Goal: Obtain resource: Obtain resource

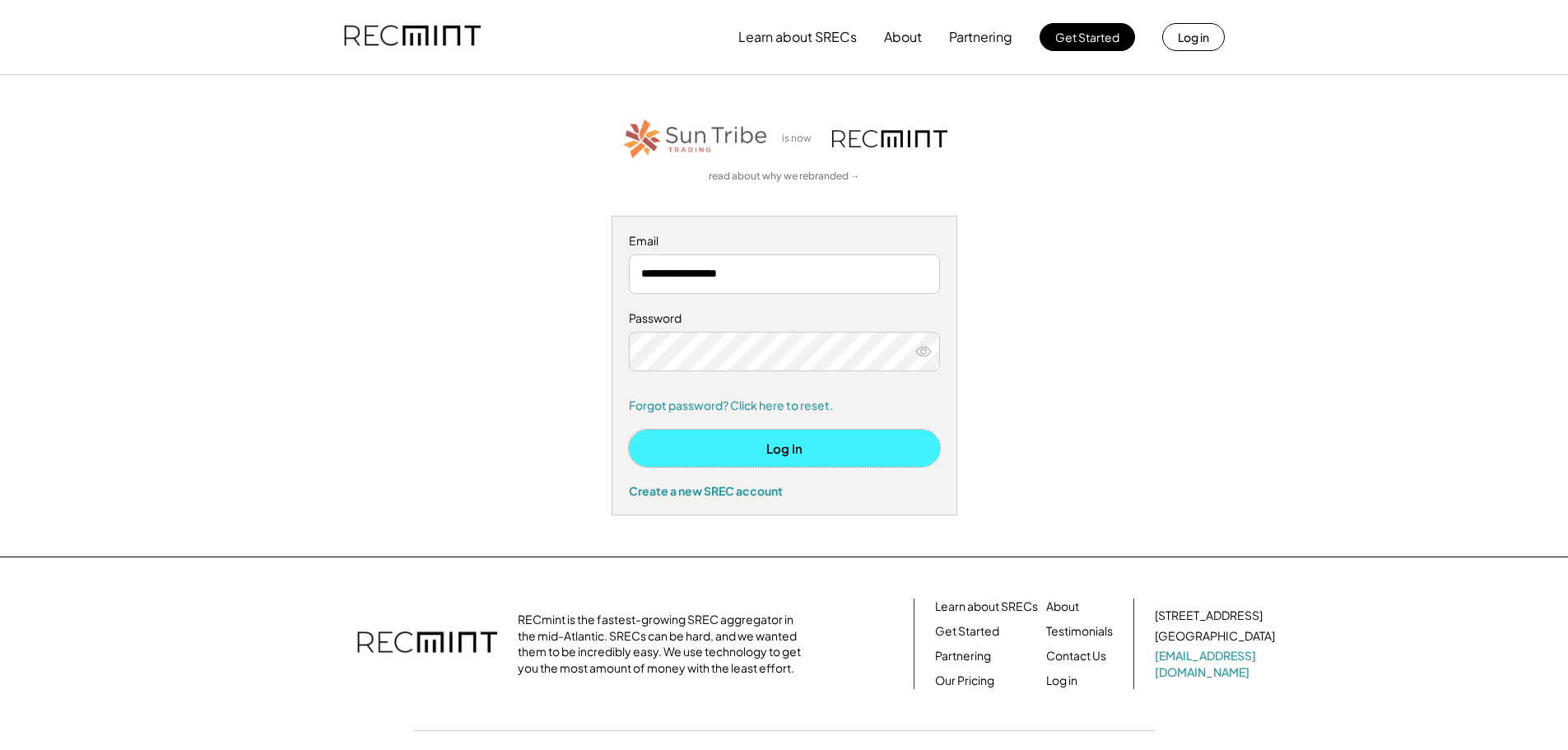
click at [787, 443] on button "Log In" at bounding box center [784, 448] width 312 height 37
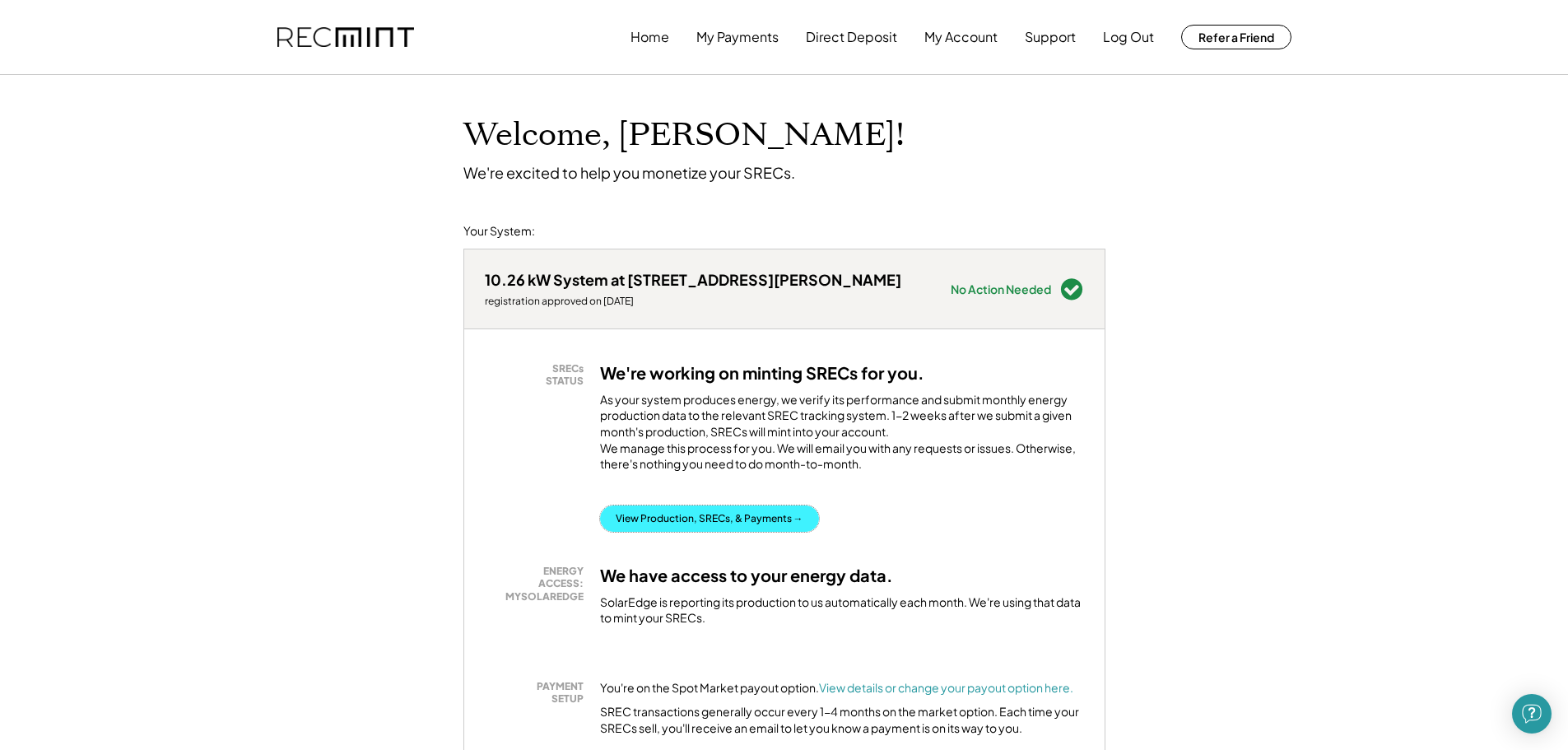
click at [733, 527] on button "View Production, SRECs, & Payments →" at bounding box center [710, 518] width 219 height 26
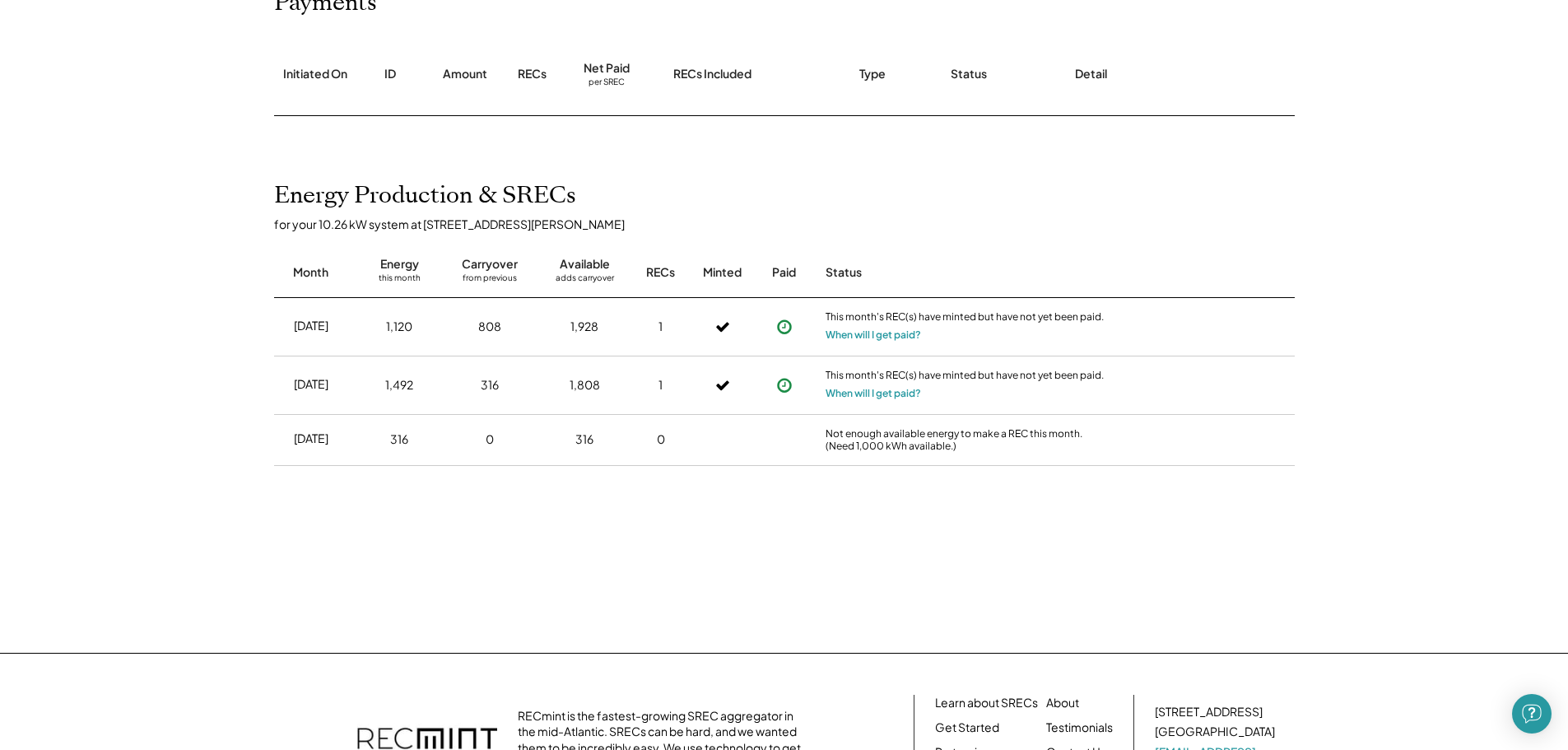
scroll to position [247, 0]
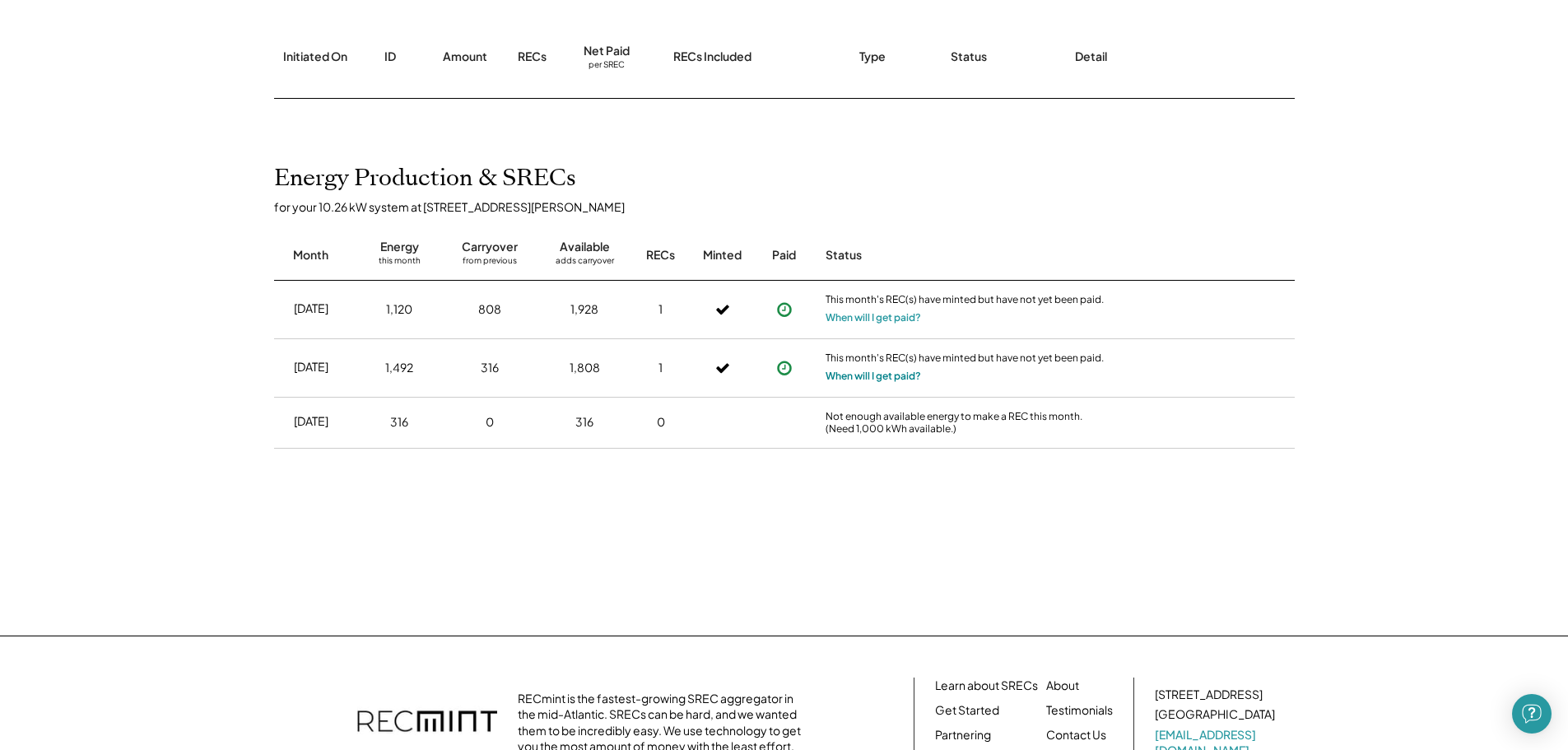
click at [855, 371] on button "When will I get paid?" at bounding box center [873, 376] width 95 height 16
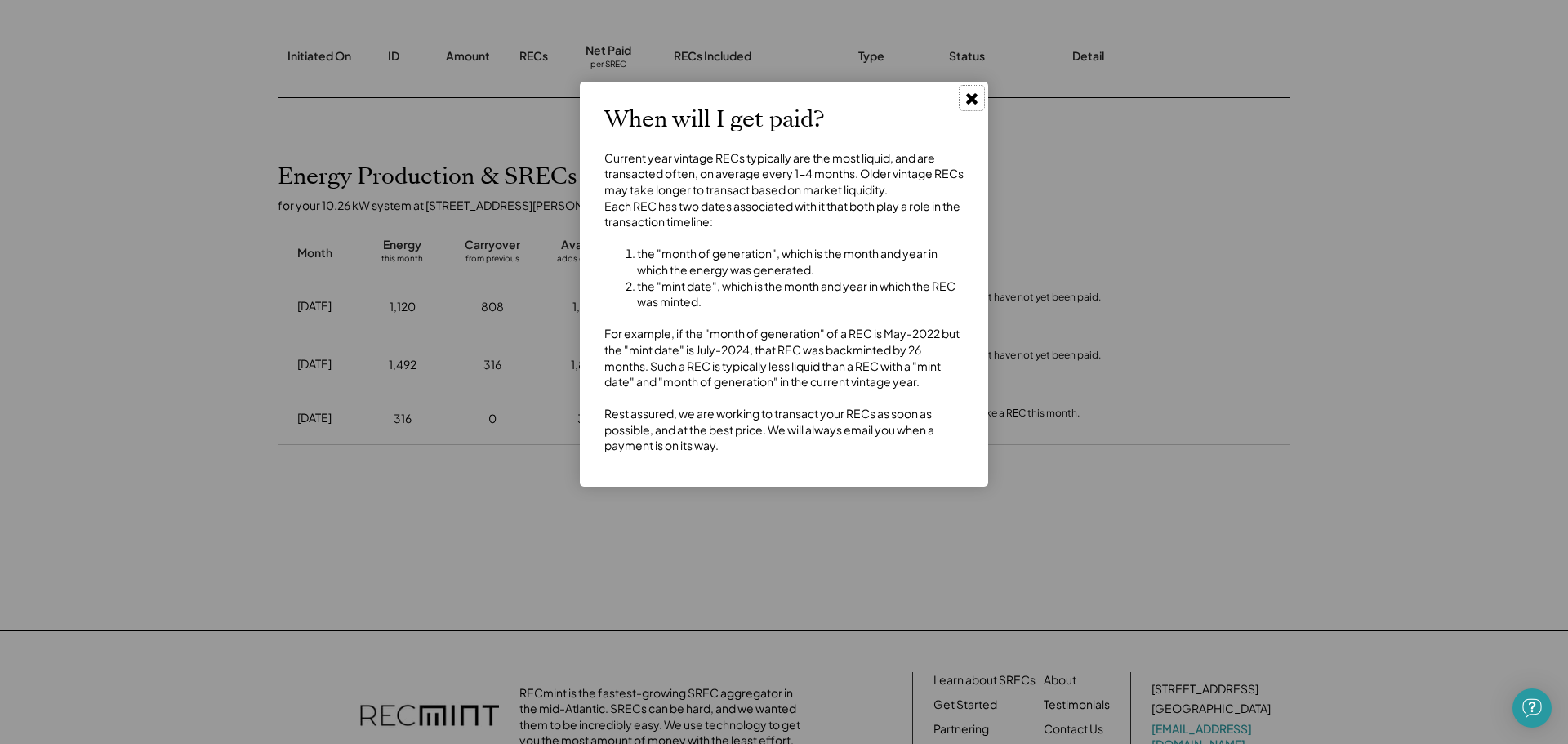
click at [971, 94] on icon at bounding box center [971, 98] width 16 height 16
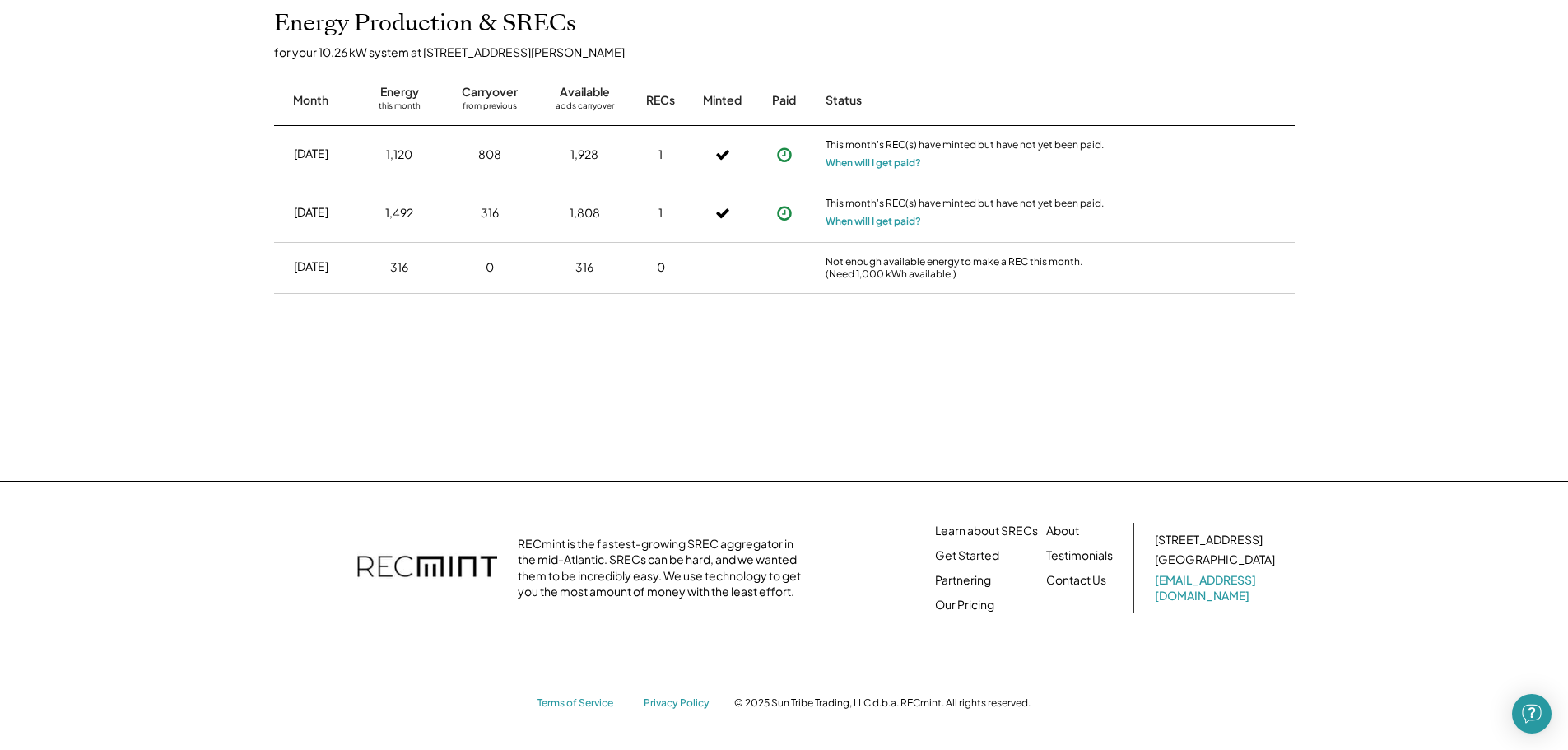
scroll to position [403, 0]
click at [968, 601] on link "Our Pricing" at bounding box center [964, 603] width 59 height 16
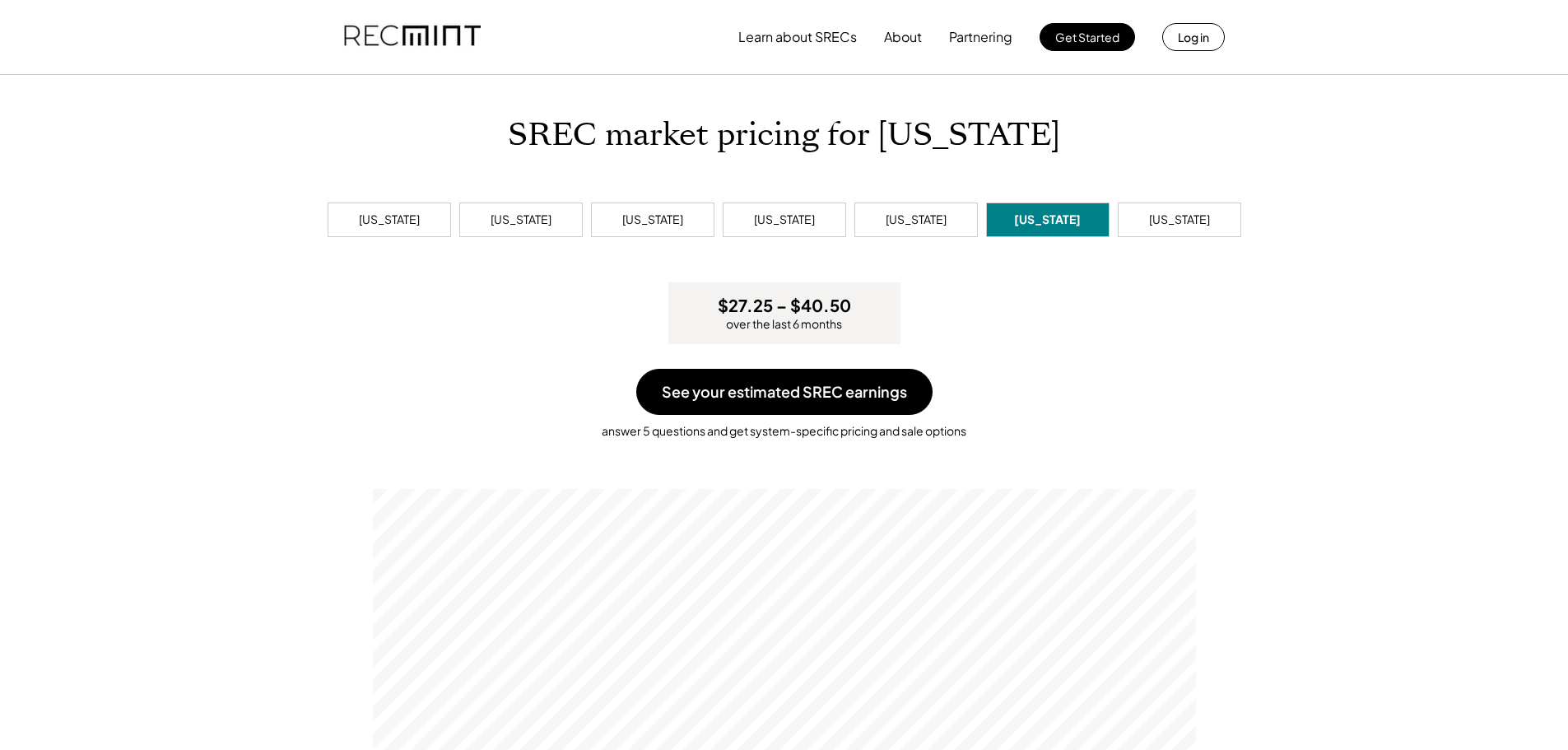
scroll to position [312, 823]
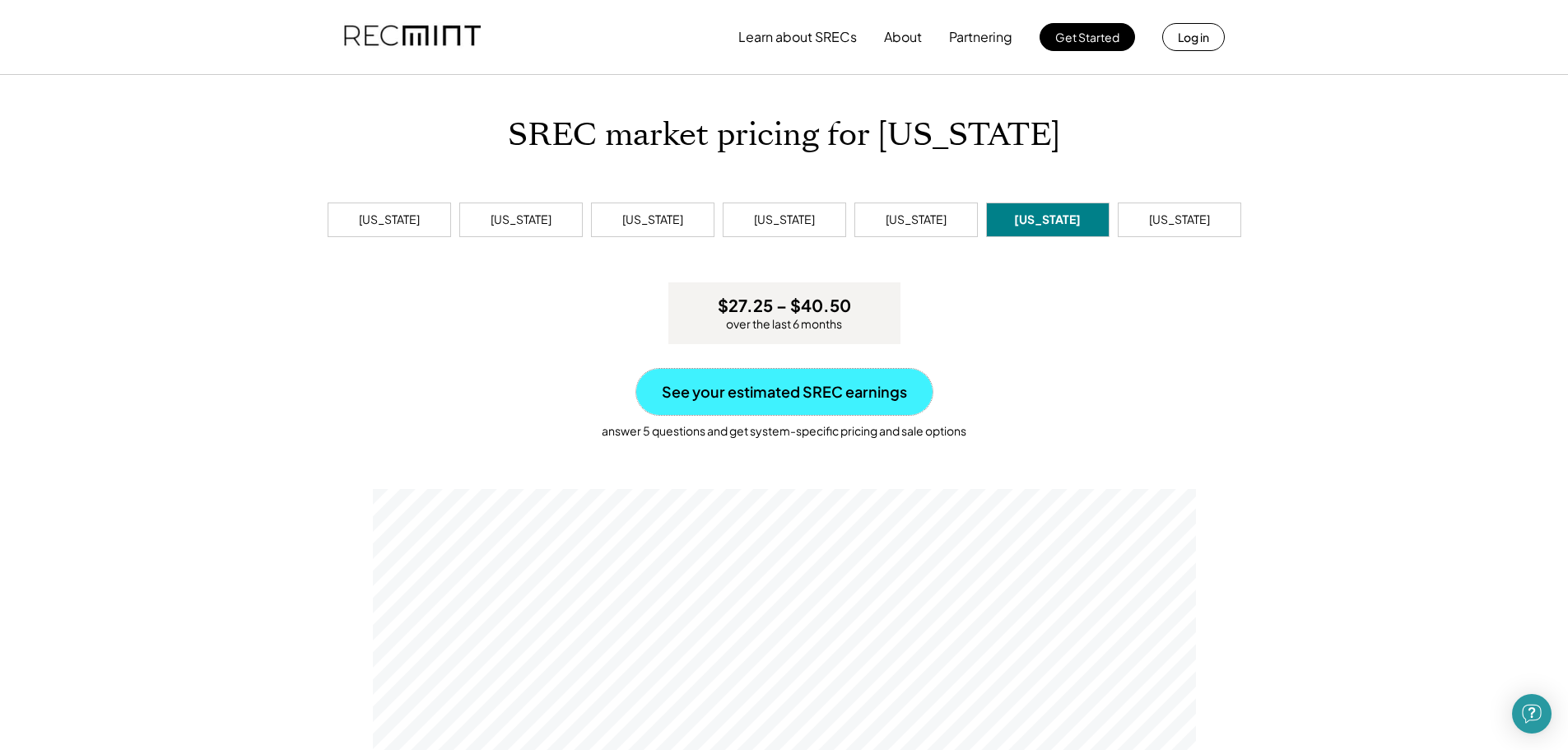
click at [819, 388] on button "See your estimated SREC earnings" at bounding box center [785, 391] width 296 height 46
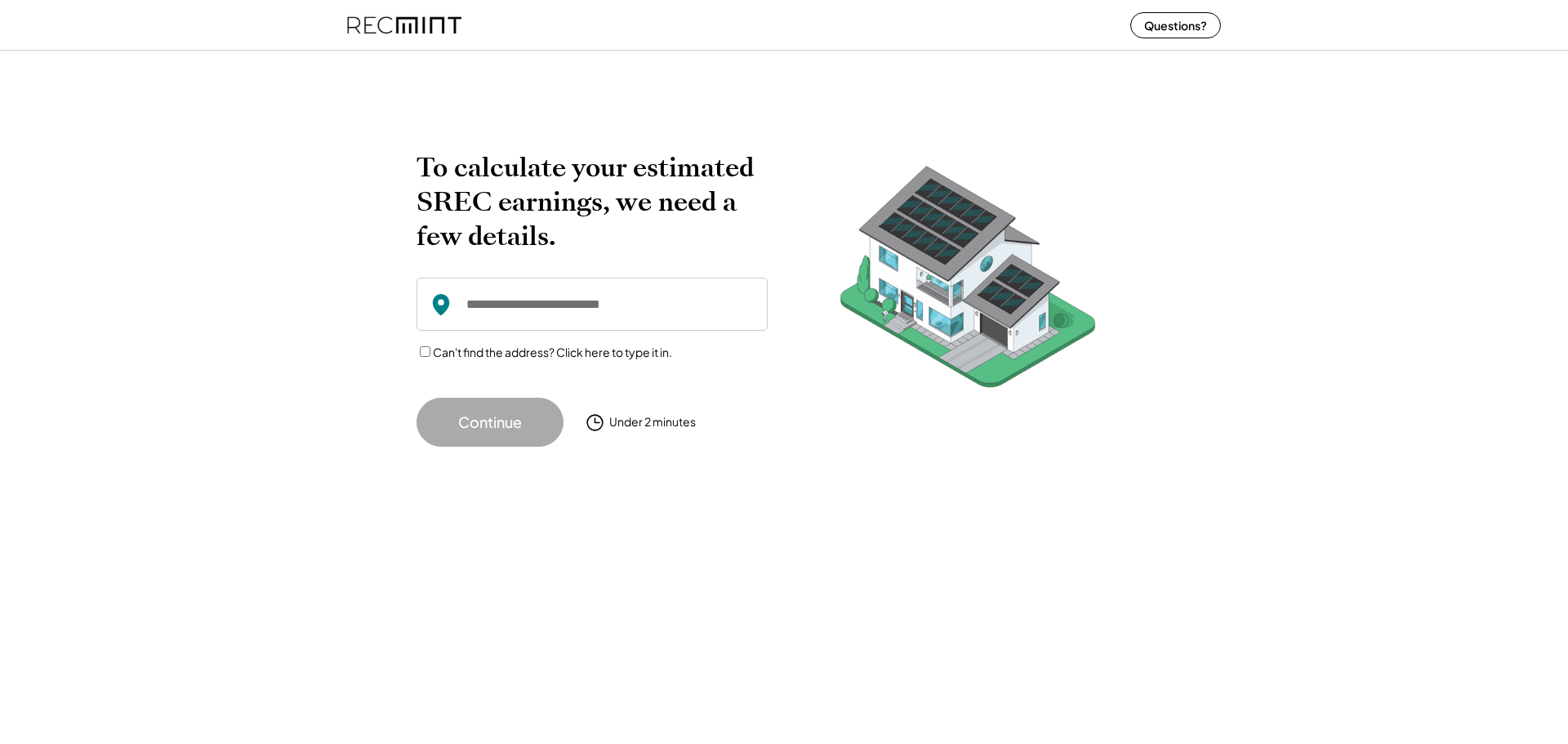
click at [634, 304] on input "input" at bounding box center [592, 304] width 351 height 53
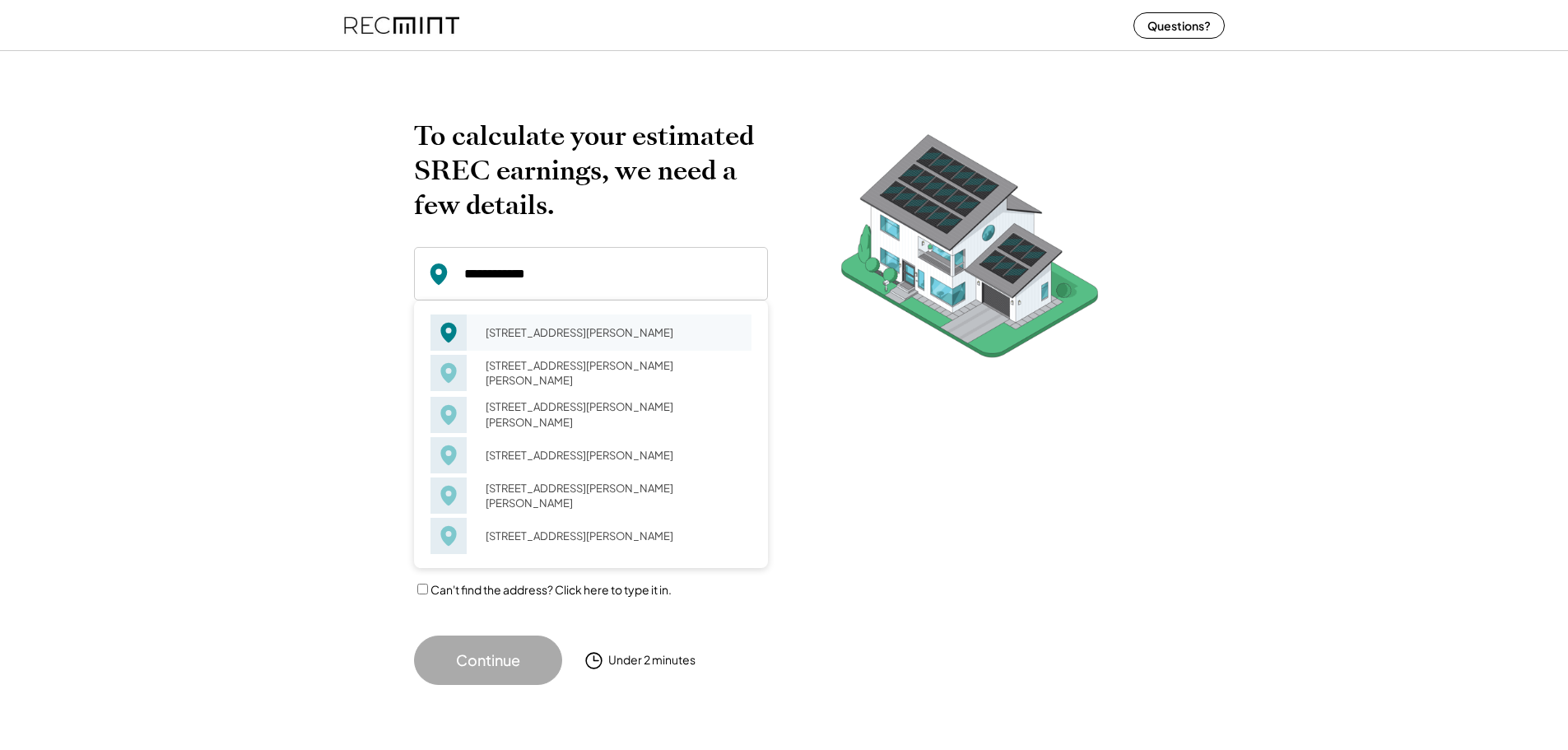
click at [520, 325] on div "[STREET_ADDRESS][PERSON_NAME]" at bounding box center [613, 331] width 276 height 23
type input "**********"
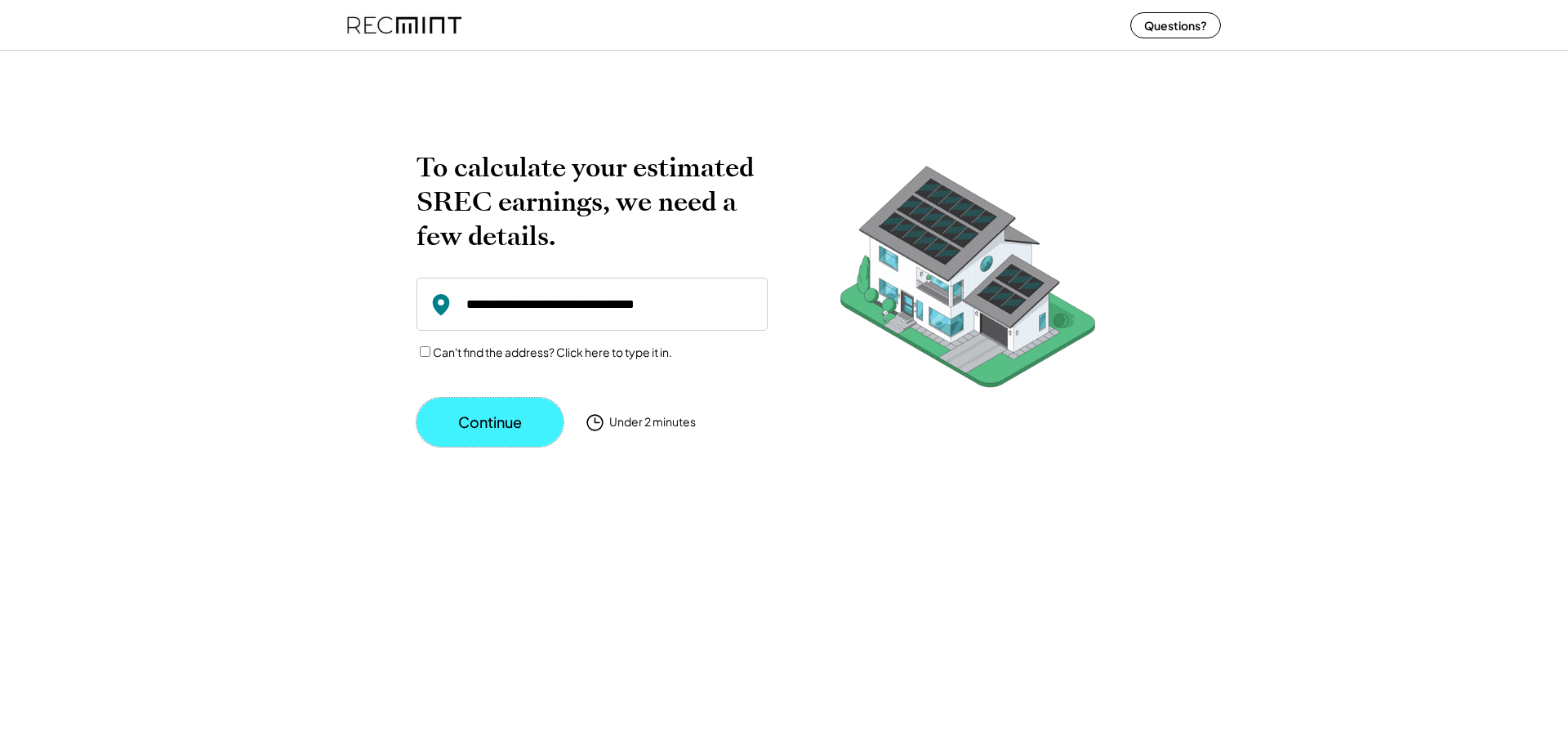
click at [490, 419] on button "Continue" at bounding box center [489, 422] width 147 height 49
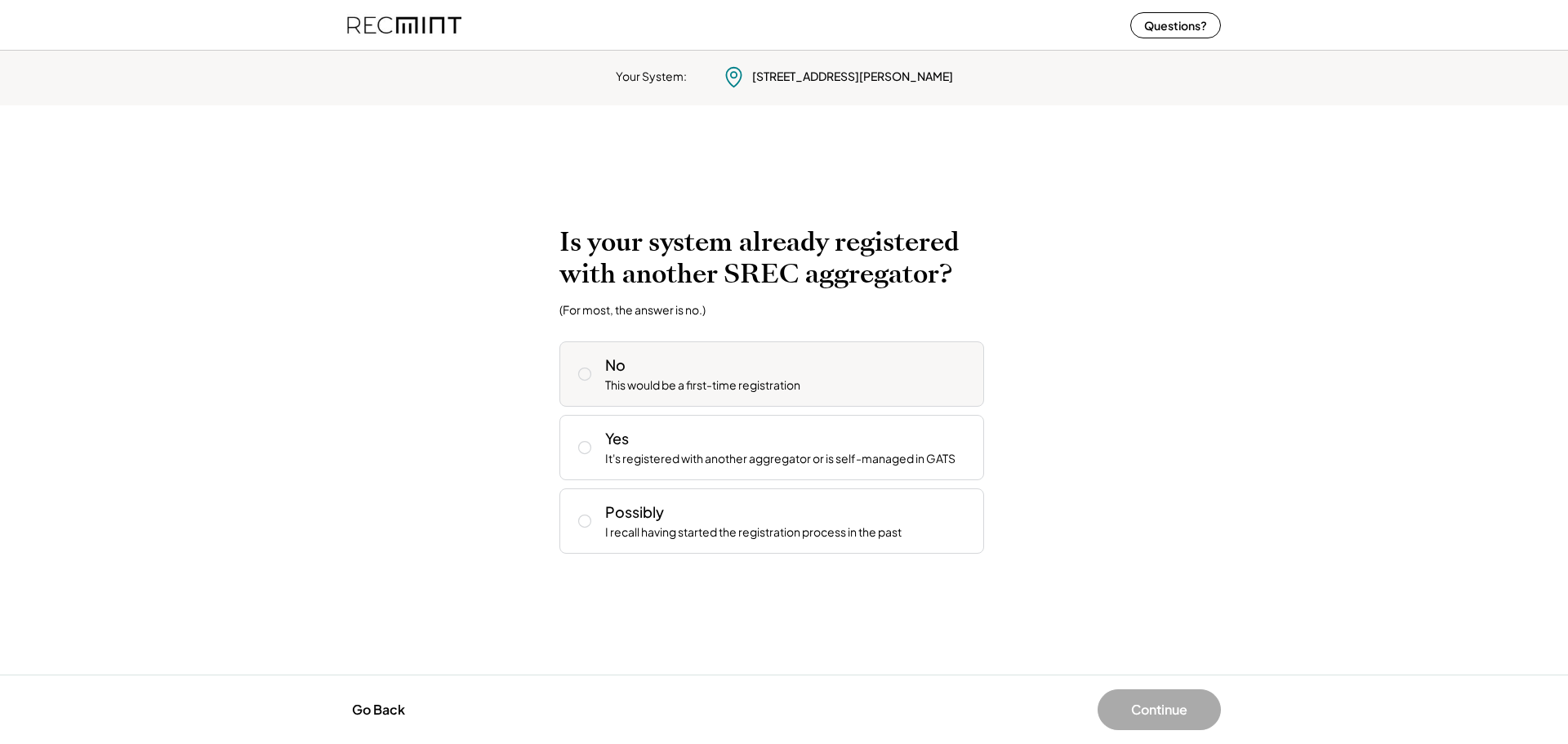
click at [586, 373] on icon at bounding box center [585, 374] width 16 height 16
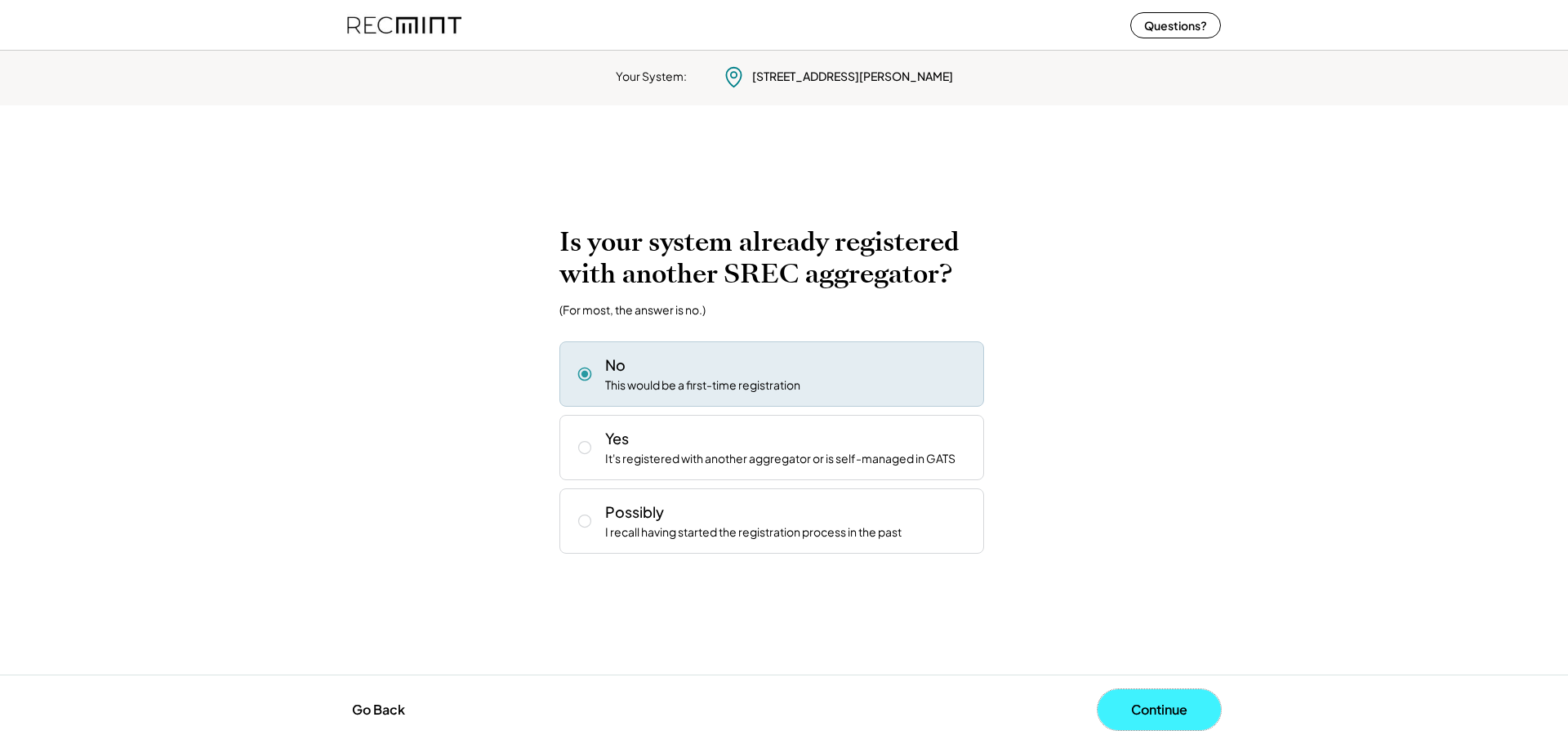
click at [1151, 704] on button "Continue" at bounding box center [1159, 709] width 123 height 41
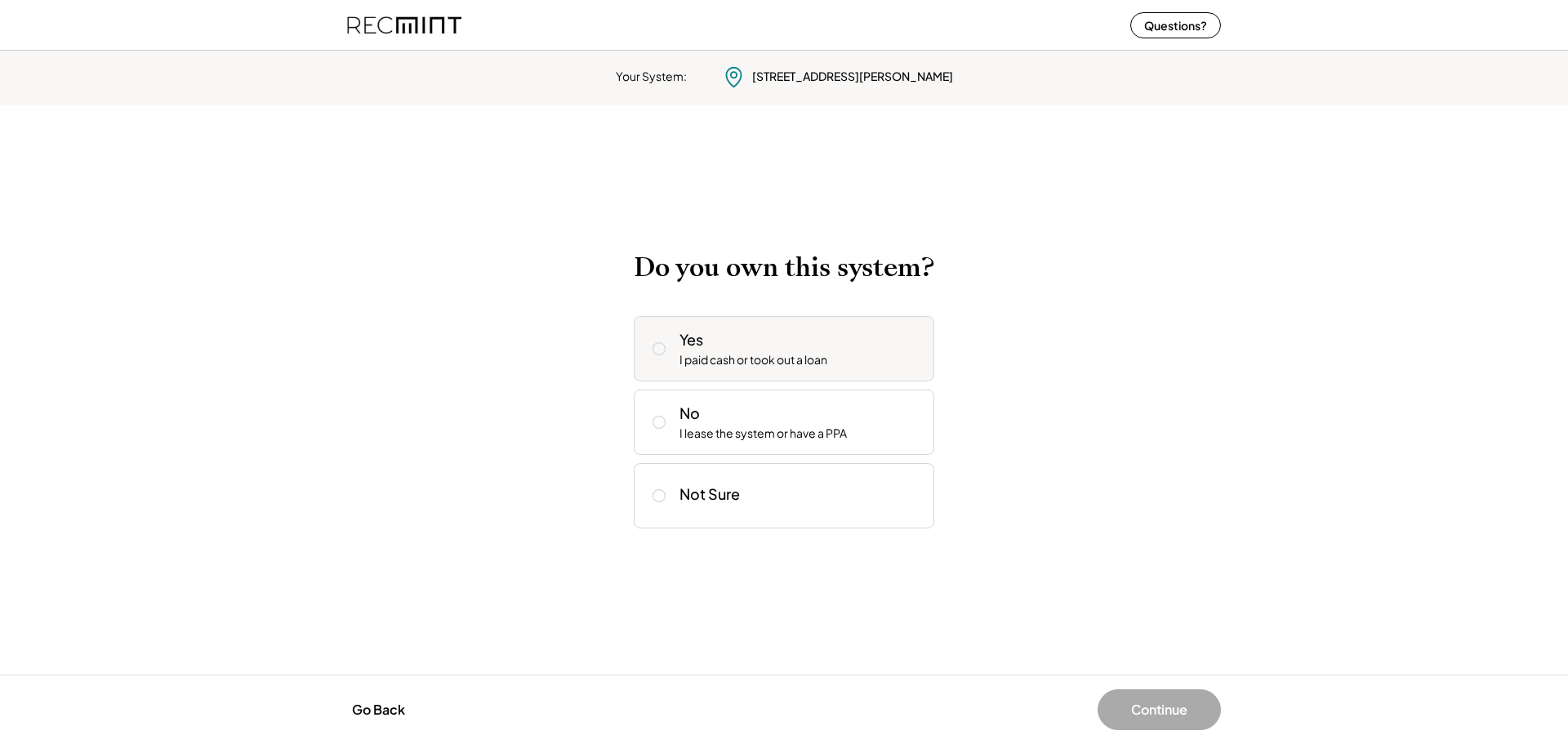
click at [658, 347] on icon at bounding box center [659, 349] width 16 height 16
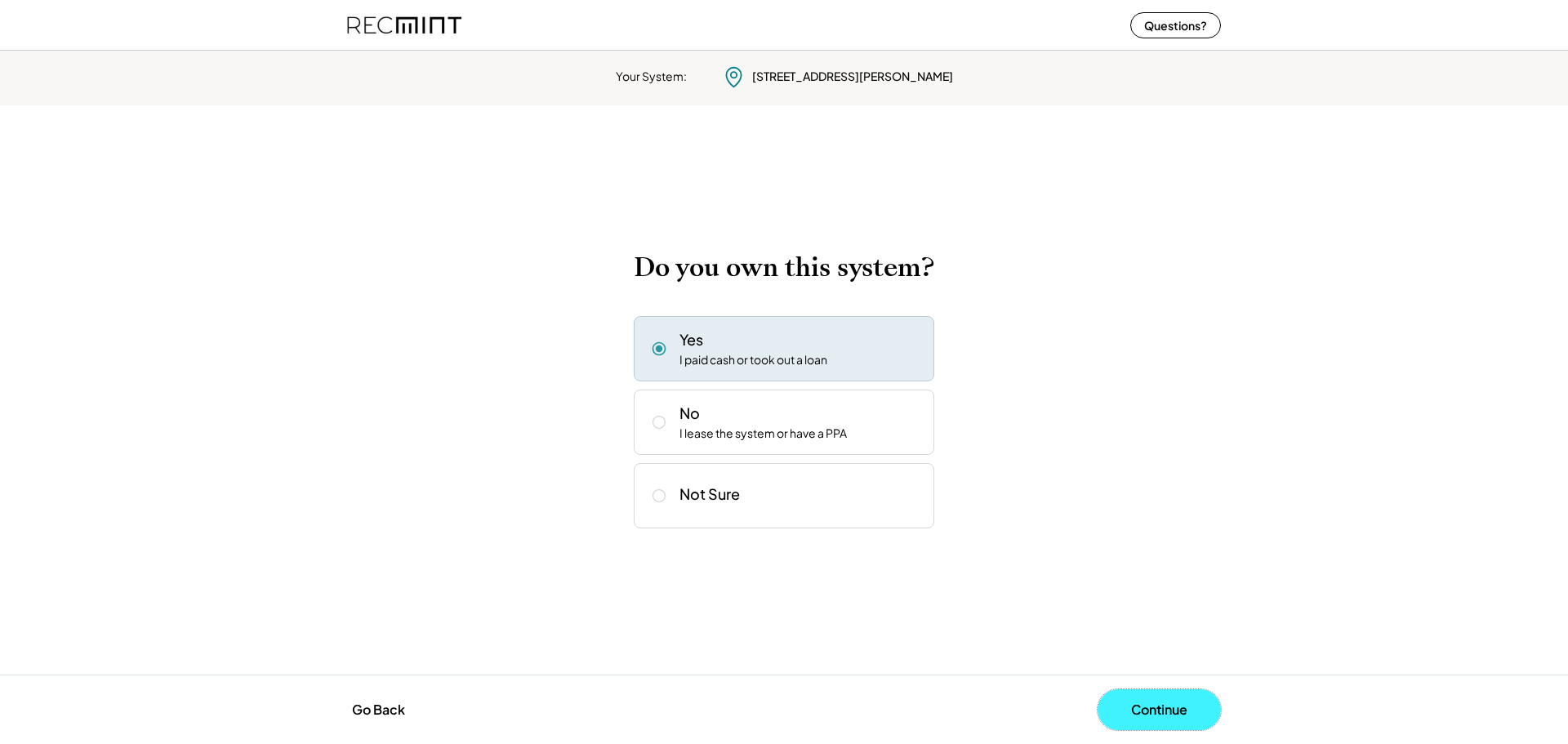
click at [1143, 700] on button "Continue" at bounding box center [1159, 709] width 123 height 41
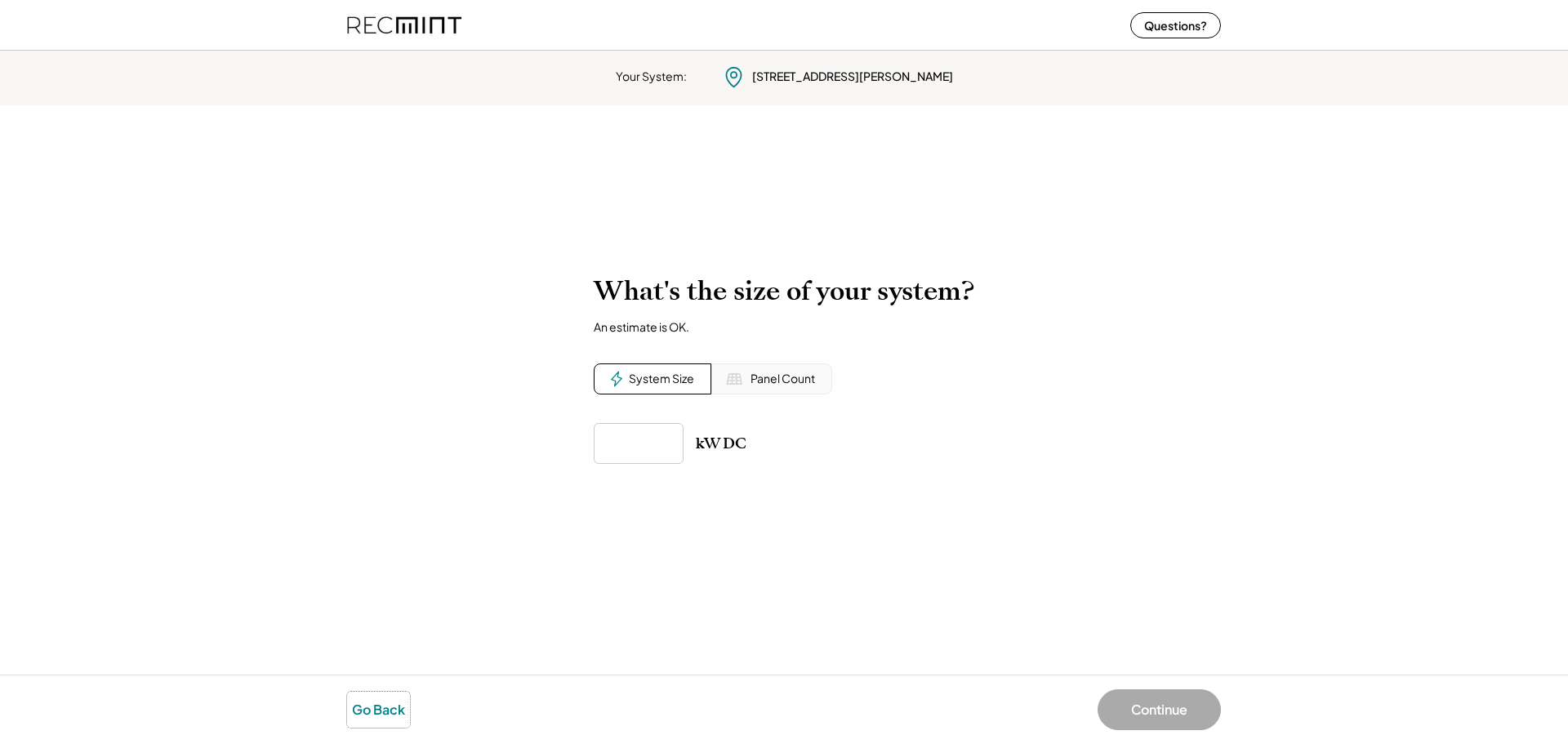
click at [390, 705] on button "Go Back" at bounding box center [378, 710] width 63 height 36
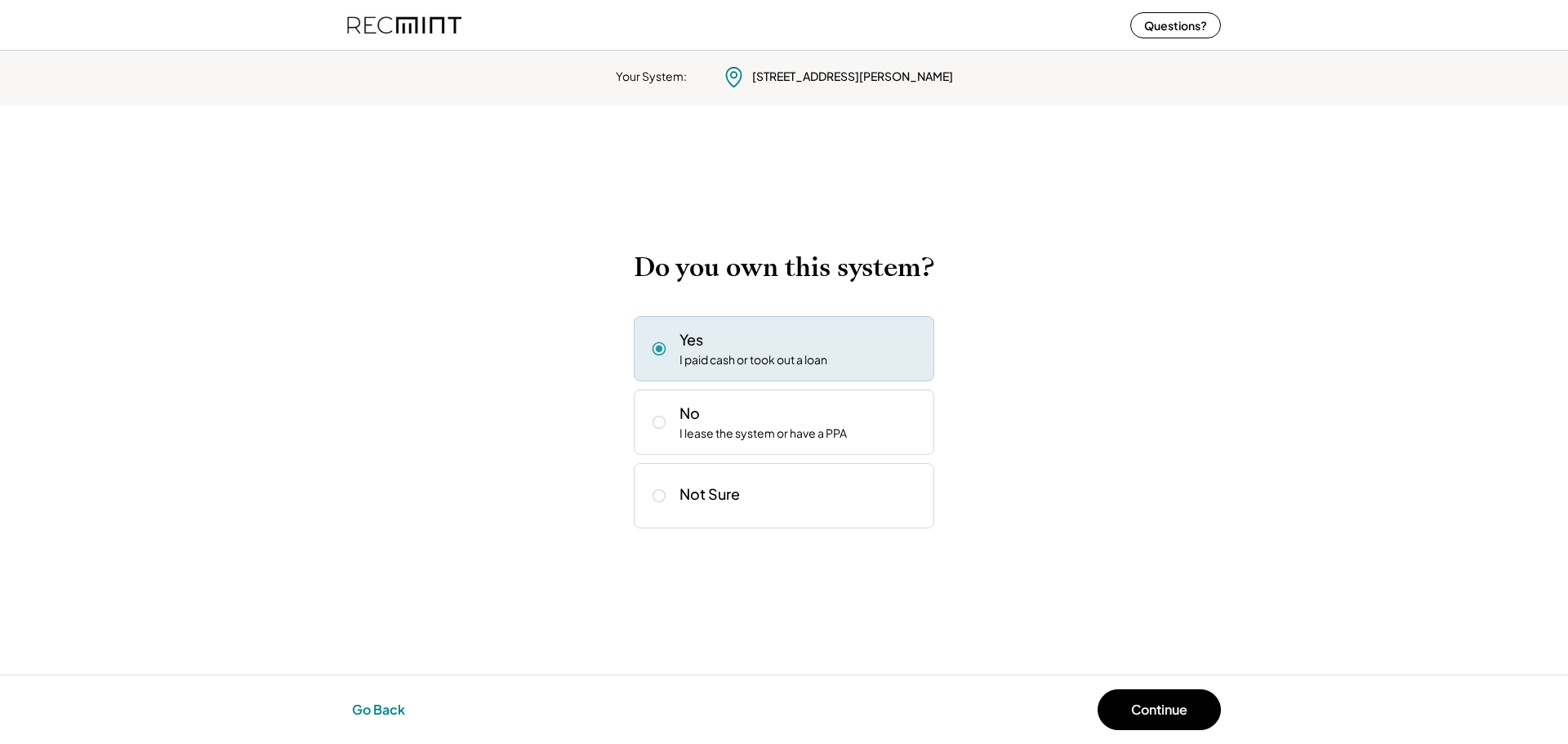
click at [390, 705] on button "Go Back" at bounding box center [378, 710] width 63 height 36
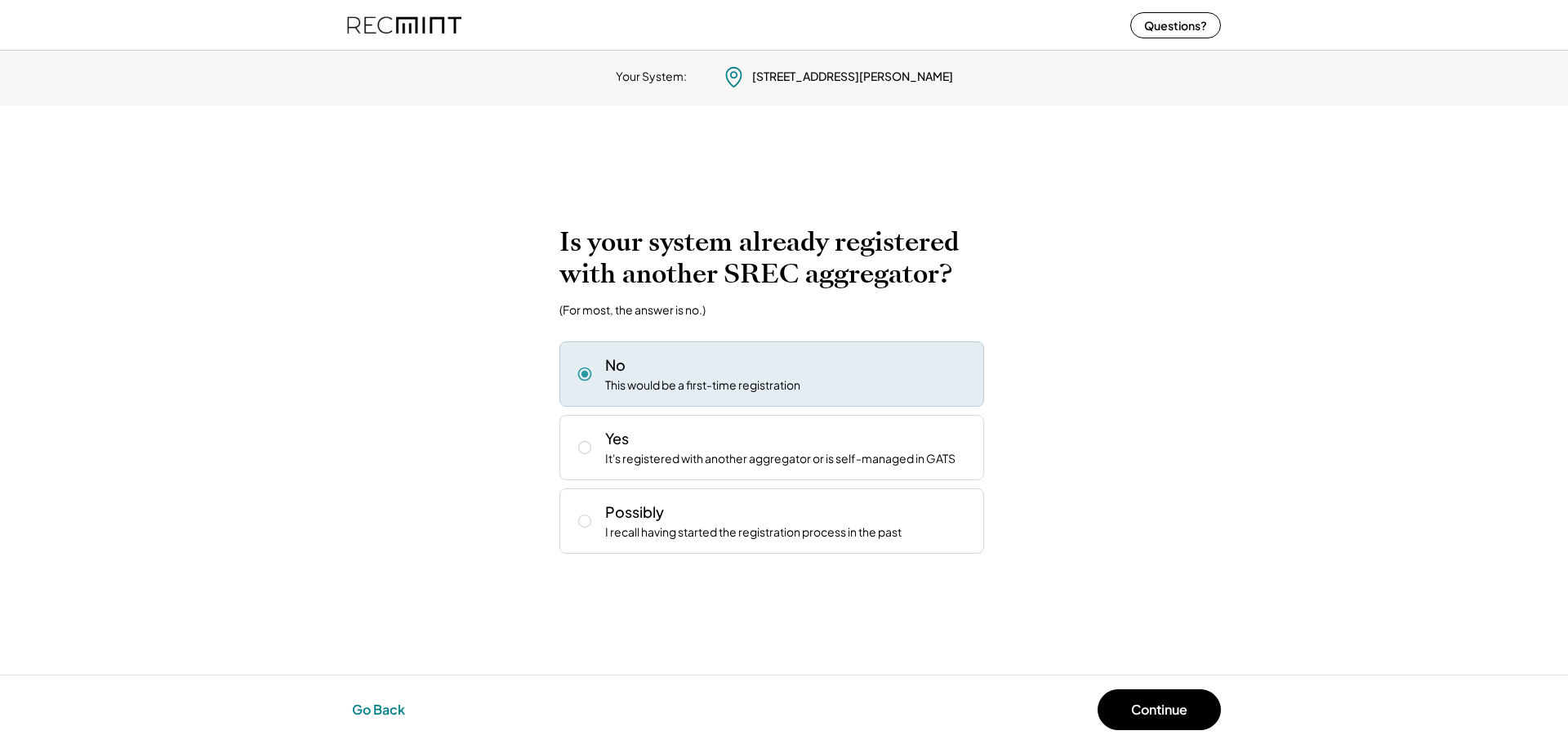
click at [390, 705] on button "Go Back" at bounding box center [378, 710] width 63 height 36
